Goal: Information Seeking & Learning: Learn about a topic

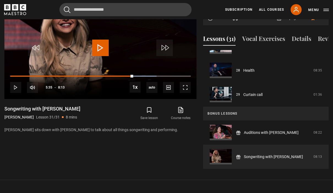
scroll to position [295, 0]
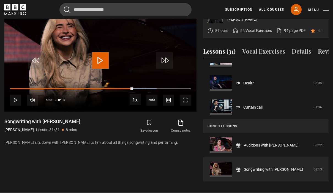
click at [243, 81] on link "Health" at bounding box center [248, 83] width 11 height 6
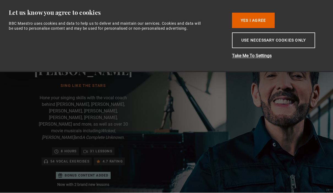
scroll to position [654, 0]
click at [235, 19] on button "Yes I Agree" at bounding box center [253, 20] width 43 height 15
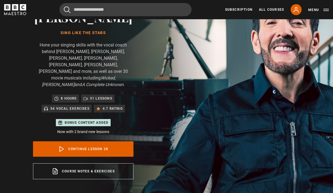
scroll to position [57, 0]
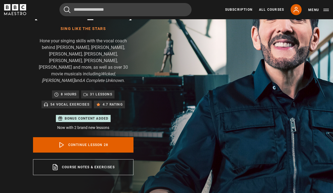
click at [45, 140] on link "Continue lesson 28" at bounding box center [83, 144] width 100 height 15
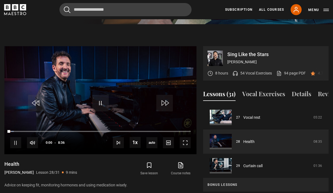
scroll to position [270, 0]
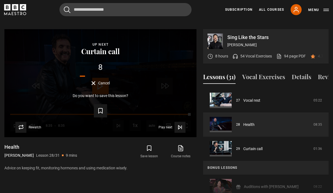
click at [243, 98] on link "Vocal rest" at bounding box center [251, 101] width 17 height 6
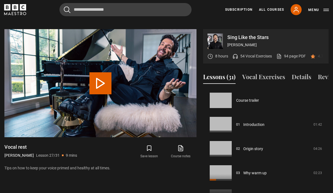
scroll to position [630, 0]
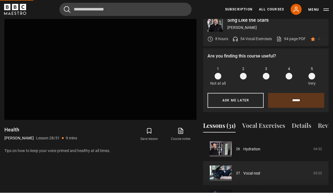
scroll to position [287, 0]
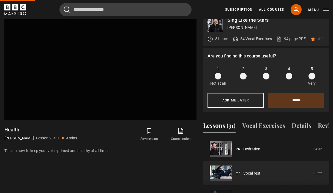
click at [103, 75] on video-js "Video Player is loading. Play Lesson [MEDICAL_DATA] 10s Skip Back 10 seconds Pl…" at bounding box center [100, 66] width 192 height 108
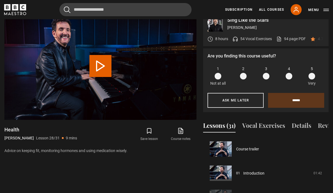
scroll to position [654, 0]
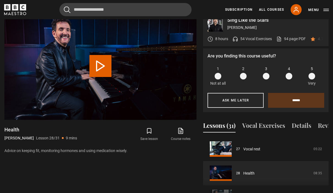
click at [299, 36] on link "94 page PDF (opens in new tab)" at bounding box center [290, 39] width 29 height 6
